Goal: Navigation & Orientation: Find specific page/section

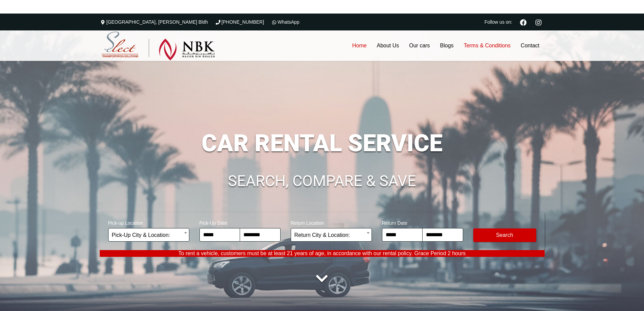
click at [498, 50] on link "Terms & Conditions" at bounding box center [487, 45] width 57 height 30
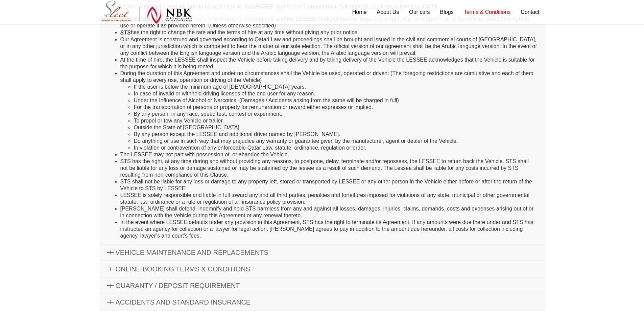
scroll to position [39, 0]
